Goal: Information Seeking & Learning: Understand process/instructions

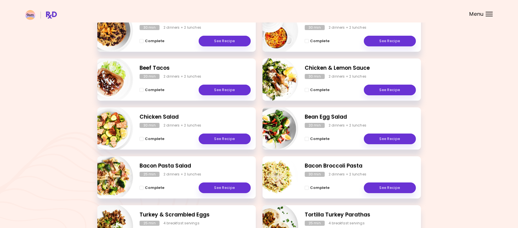
scroll to position [112, 0]
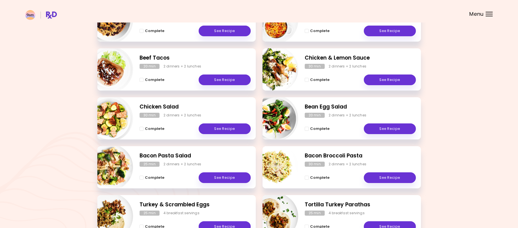
click at [279, 120] on img "Info - Bean Egg Salad" at bounding box center [274, 118] width 47 height 47
select select "*"
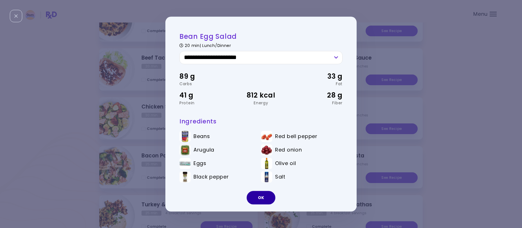
click at [259, 201] on button "OK" at bounding box center [261, 197] width 29 height 13
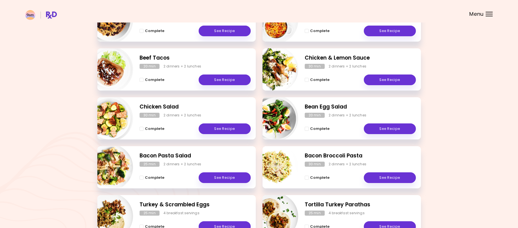
click at [389, 108] on h2 "Bean Egg Salad" at bounding box center [360, 107] width 111 height 8
click at [382, 129] on link "See Recipe" at bounding box center [390, 128] width 52 height 11
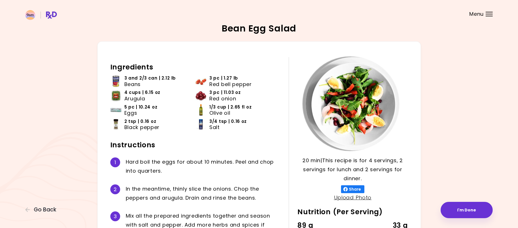
click at [37, 89] on div "Bean Egg Salad 20 min 20 min | This recipe is for 4 servings, 2 servings for lu…" at bounding box center [258, 171] width 467 height 294
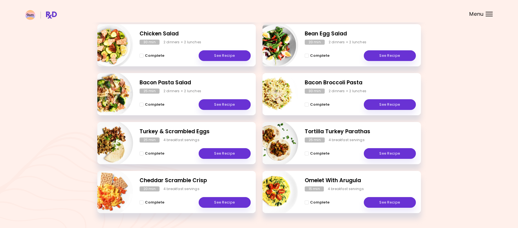
scroll to position [201, 0]
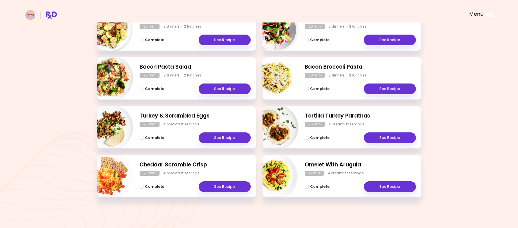
click at [389, 164] on h2 "Omelet With Arugula" at bounding box center [360, 165] width 111 height 8
click at [379, 187] on link "See Recipe" at bounding box center [390, 186] width 52 height 11
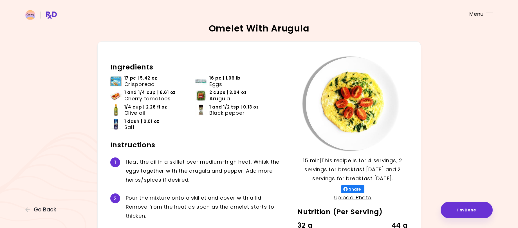
click at [456, 86] on div "Omelet With Arugula 15 min 15 min | This recipe is for 4 servings, 2 servings f…" at bounding box center [258, 166] width 467 height 284
